Goal: Find specific page/section: Find specific page/section

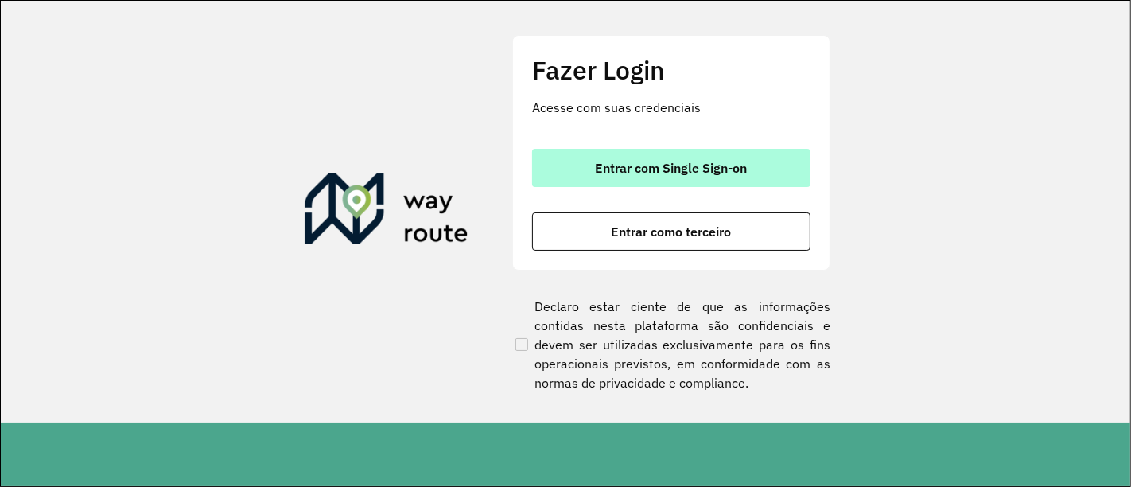
click at [668, 166] on span "Entrar com Single Sign-on" at bounding box center [672, 167] width 152 height 13
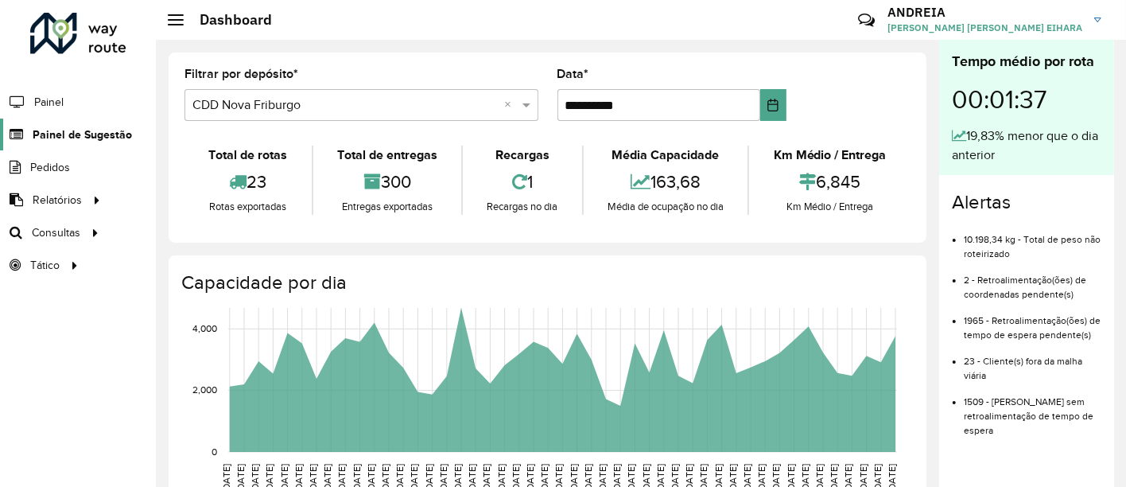
click at [99, 130] on span "Painel de Sugestão" at bounding box center [82, 134] width 99 height 17
